Goal: Navigation & Orientation: Find specific page/section

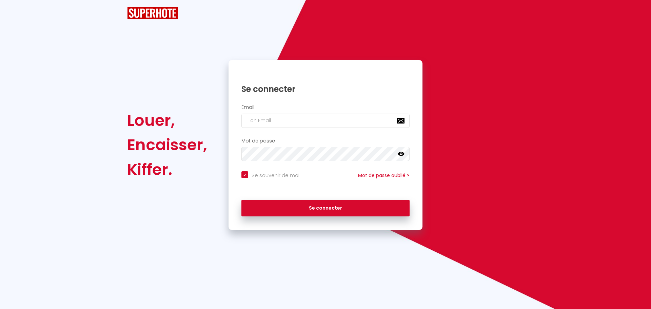
checkbox input "true"
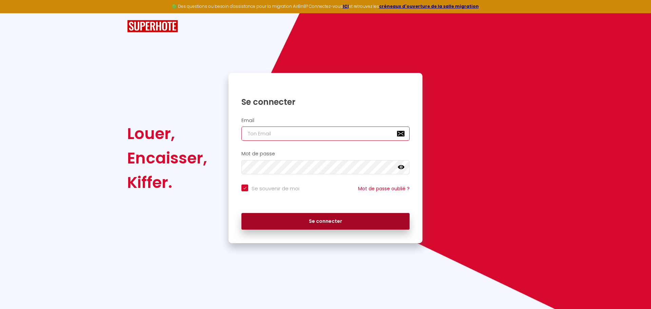
type input "[EMAIL_ADDRESS][DOMAIN_NAME]"
click at [357, 228] on button "Se connecter" at bounding box center [326, 221] width 168 height 17
checkbox input "true"
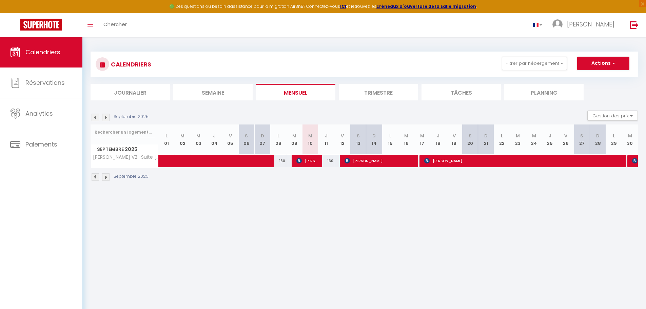
click at [105, 175] on img at bounding box center [105, 176] width 7 height 7
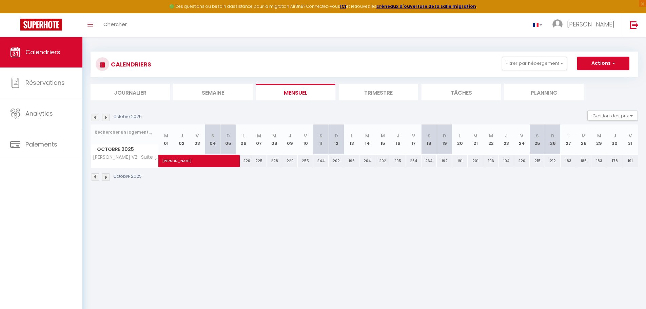
click at [94, 180] on img at bounding box center [95, 176] width 7 height 7
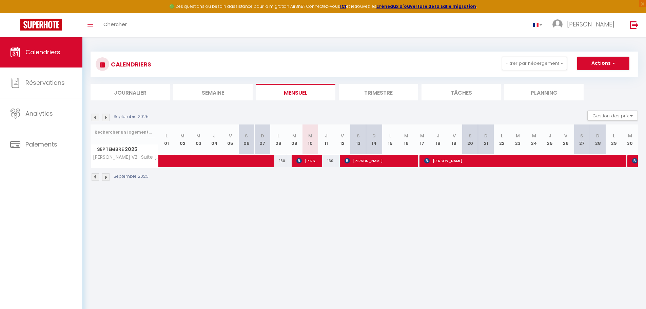
click at [109, 178] on img at bounding box center [105, 176] width 7 height 7
